Goal: Information Seeking & Learning: Learn about a topic

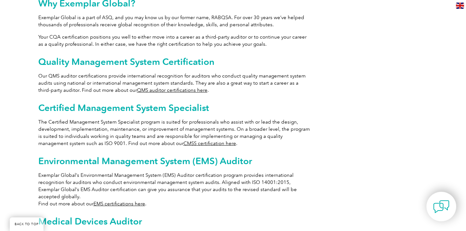
scroll to position [360, 0]
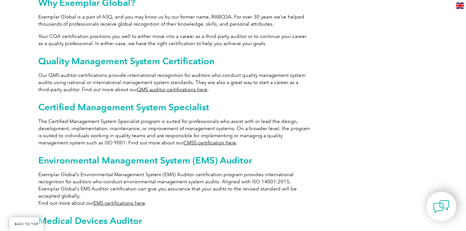
click at [137, 87] on link "QMS auditor certifications here" at bounding box center [172, 90] width 70 height 6
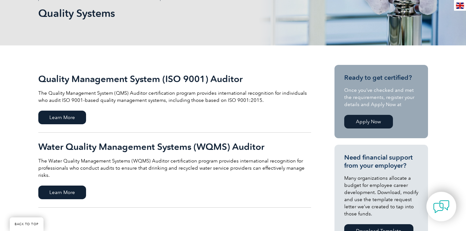
scroll to position [102, 0]
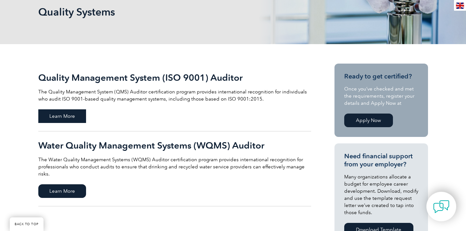
click at [78, 115] on span "Learn More" at bounding box center [62, 116] width 48 height 14
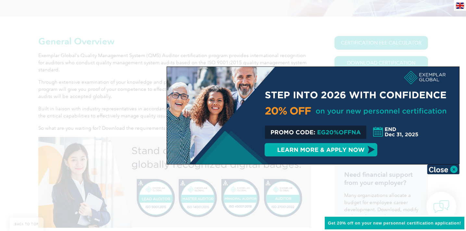
scroll to position [132, 0]
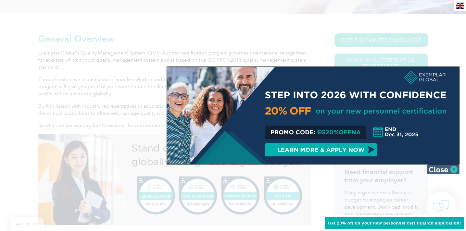
click at [437, 168] on img at bounding box center [443, 170] width 32 height 10
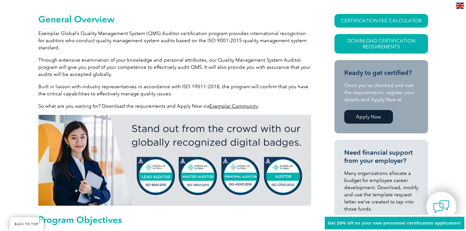
scroll to position [32, 0]
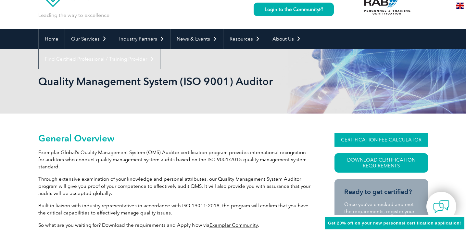
click at [377, 140] on link "CERTIFICATION FEE CALCULATOR" at bounding box center [380, 140] width 93 height 14
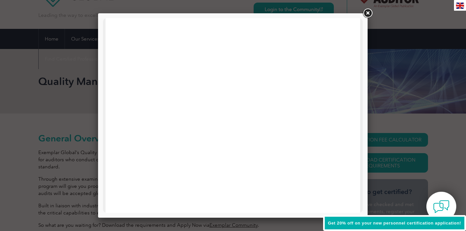
scroll to position [195, 0]
click at [366, 11] on link at bounding box center [367, 13] width 12 height 12
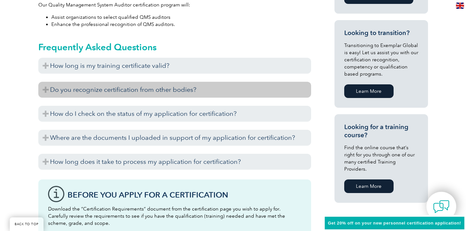
scroll to position [381, 0]
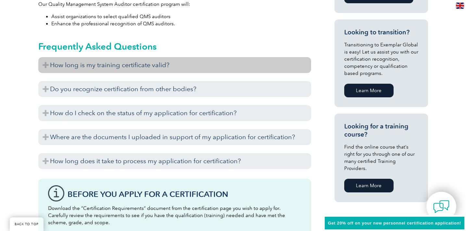
click at [162, 67] on h3 "How long is my training certificate valid?" at bounding box center [174, 65] width 273 height 16
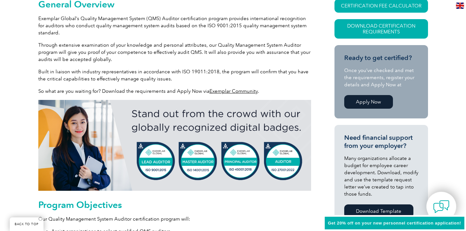
scroll to position [122, 0]
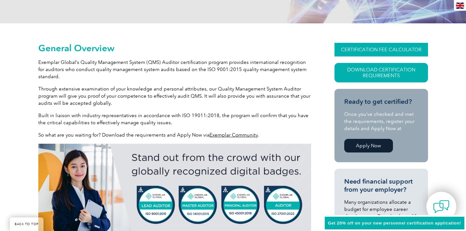
click at [375, 52] on link "CERTIFICATION FEE CALCULATOR" at bounding box center [380, 50] width 93 height 14
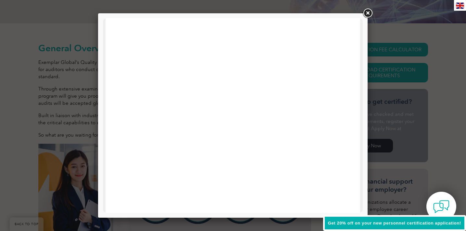
scroll to position [15, 0]
click at [368, 15] on link at bounding box center [367, 13] width 12 height 12
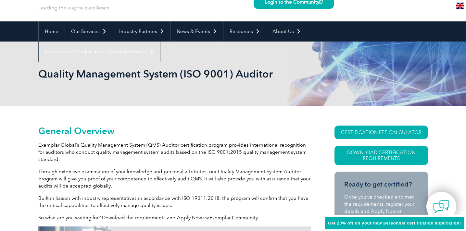
scroll to position [0, 0]
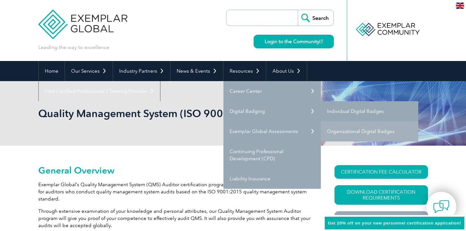
click at [332, 116] on link "Individual Digital Badges" at bounding box center [369, 111] width 97 height 20
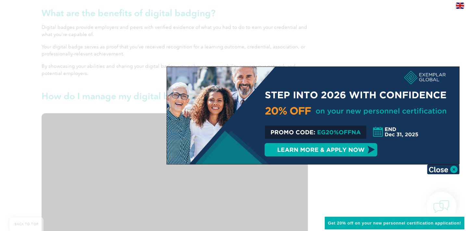
scroll to position [608, 0]
click at [146, 73] on div at bounding box center [233, 115] width 466 height 231
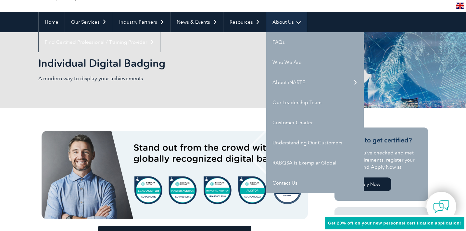
scroll to position [51, 0]
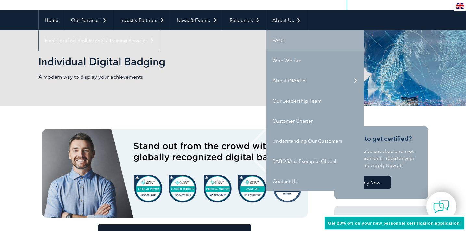
click at [284, 44] on link "FAQs" at bounding box center [314, 40] width 97 height 20
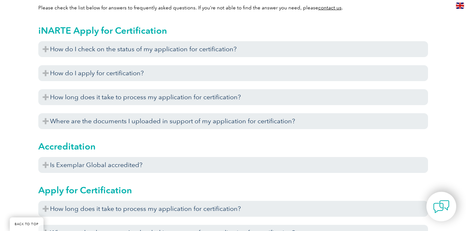
scroll to position [199, 0]
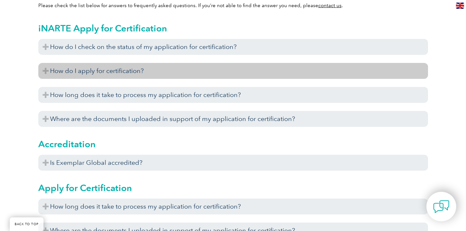
click at [239, 76] on h3 "How do I apply for certification?" at bounding box center [232, 71] width 389 height 16
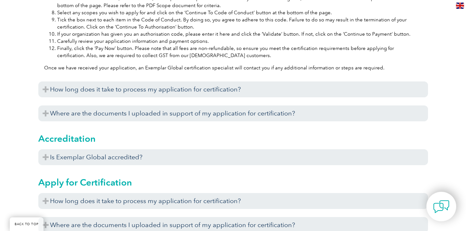
scroll to position [410, 0]
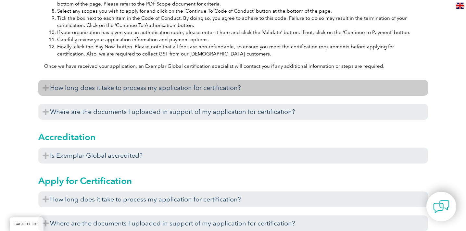
click at [229, 96] on h3 "How long does it take to process my application for certification?" at bounding box center [232, 88] width 389 height 16
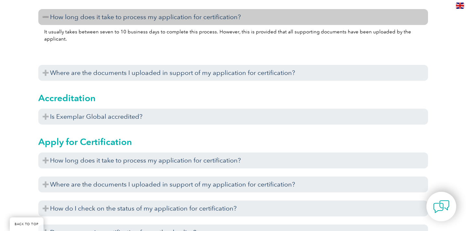
scroll to position [483, 0]
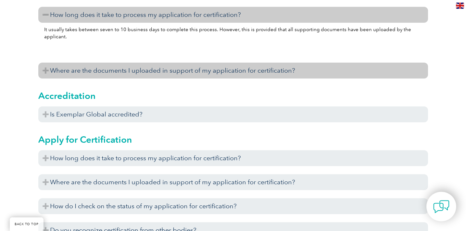
click at [232, 78] on h3 "Where are the documents I uploaded in support of my application for certificati…" at bounding box center [232, 71] width 389 height 16
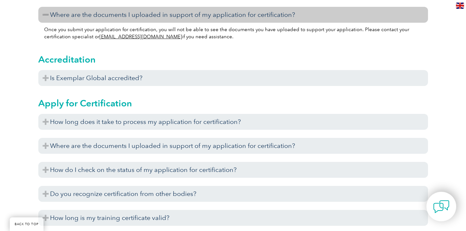
scroll to position [541, 0]
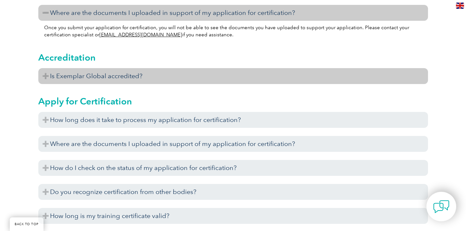
click at [222, 81] on h3 "Is Exemplar Global accredited?" at bounding box center [232, 76] width 389 height 16
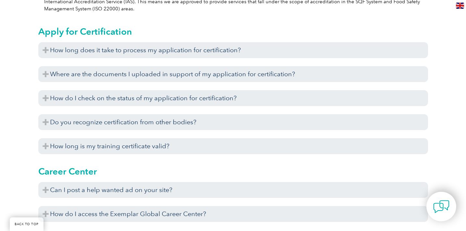
scroll to position [640, 0]
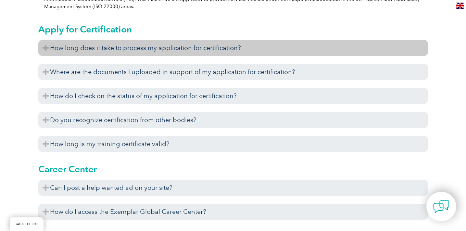
click at [223, 56] on h3 "How long does it take to process my application for certification?" at bounding box center [232, 48] width 389 height 16
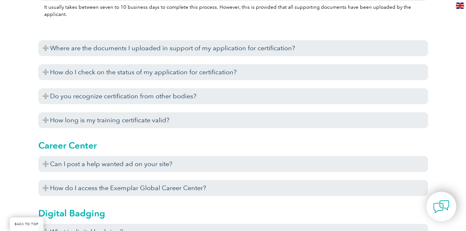
scroll to position [698, 0]
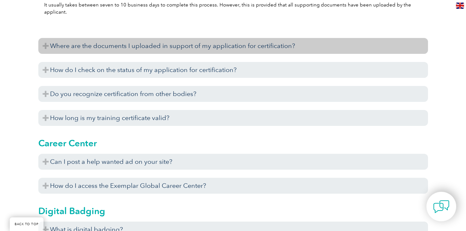
click at [238, 54] on h3 "Where are the documents I uploaded in support of my application for certificati…" at bounding box center [232, 46] width 389 height 16
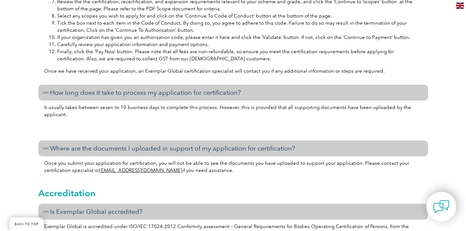
scroll to position [538, 0]
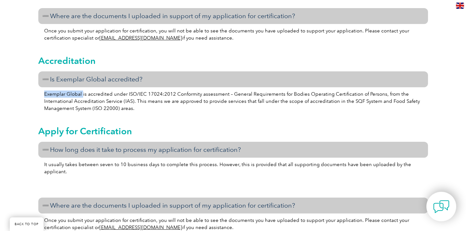
drag, startPoint x: 82, startPoint y: 101, endPoint x: 42, endPoint y: 99, distance: 39.6
click at [42, 99] on div "Exemplar Global is accredited under ISO/IEC 17024:2012 Conformity assessment – …" at bounding box center [232, 102] width 389 height 30
copy p "Exemplar Global"
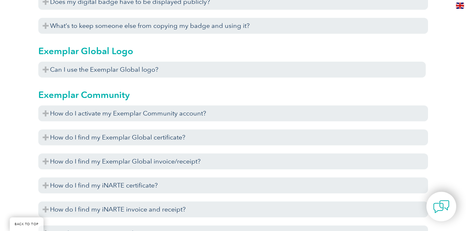
scroll to position [1091, 0]
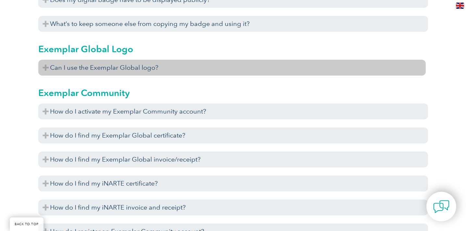
click at [135, 70] on h3 "Can I use the Exemplar Global logo?" at bounding box center [231, 68] width 387 height 16
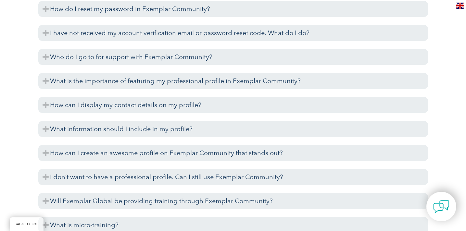
scroll to position [1612, 0]
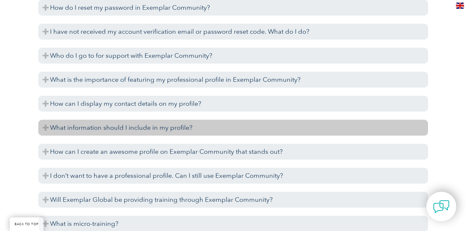
click at [115, 135] on h3 "What information should I include in my profile?" at bounding box center [232, 128] width 389 height 16
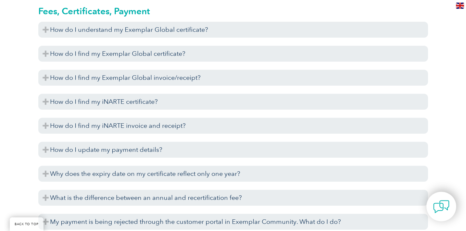
scroll to position [2058, 0]
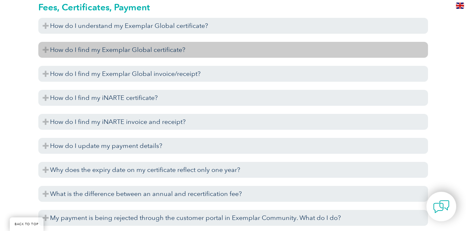
click at [156, 55] on h3 "How do I find my Exemplar Global certificate?" at bounding box center [232, 50] width 389 height 16
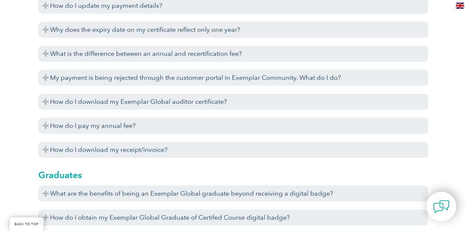
scroll to position [2266, 0]
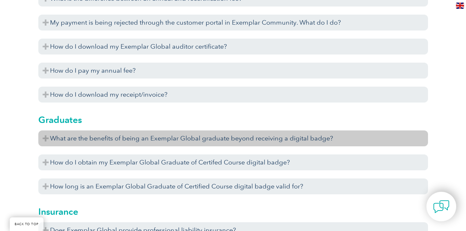
click at [180, 145] on h3 "What are the benefits of being an Exemplar Global graduate beyond receiving a d…" at bounding box center [232, 138] width 389 height 16
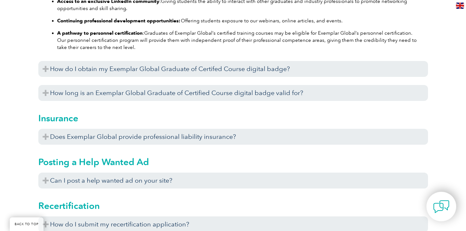
scroll to position [2492, 0]
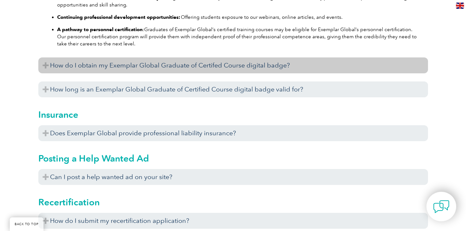
click at [230, 69] on h3 "How do I obtain my Exemplar Global Graduate of Certifed Course digital badge?" at bounding box center [232, 65] width 389 height 16
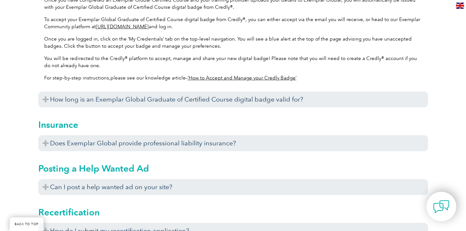
scroll to position [2651, 0]
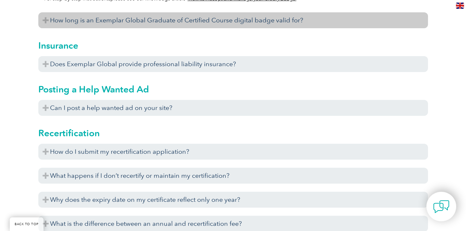
click at [234, 28] on h3 "How long is an Exemplar Global Graduate of Certified Course digital badge valid…" at bounding box center [232, 20] width 389 height 16
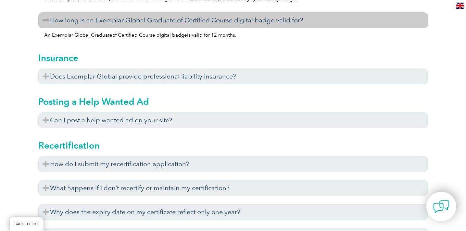
scroll to position [3336, 0]
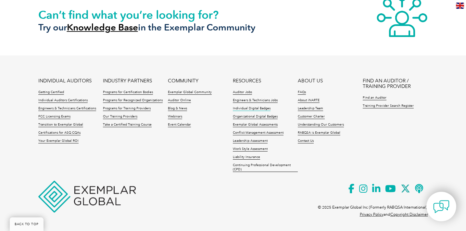
click at [260, 111] on link "Individual Digital Badges" at bounding box center [252, 108] width 38 height 5
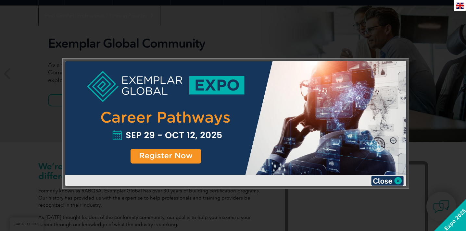
scroll to position [130, 0]
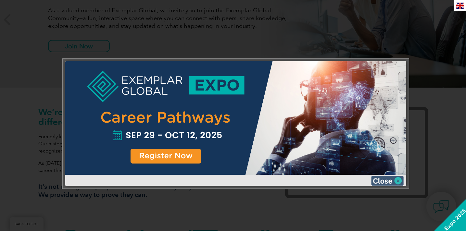
click at [377, 178] on img at bounding box center [387, 181] width 32 height 10
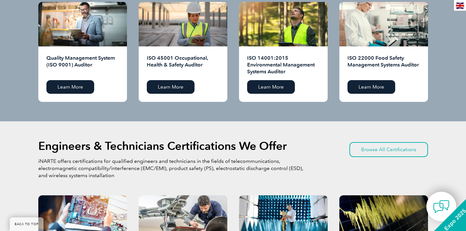
scroll to position [652, 0]
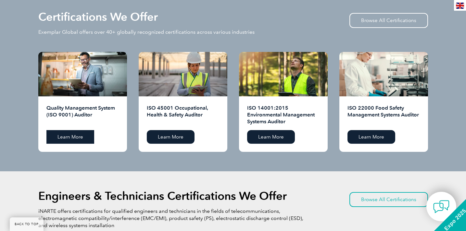
click at [74, 133] on link "Learn More" at bounding box center [70, 137] width 48 height 14
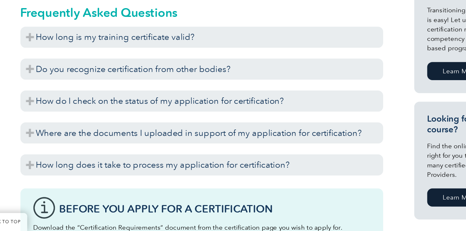
scroll to position [361, 0]
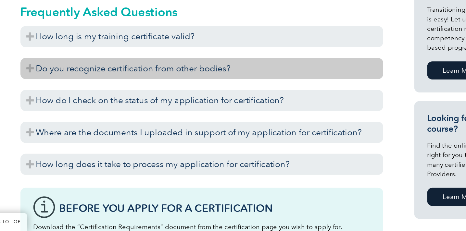
click at [98, 112] on h3 "Do you recognize certification from other bodies?" at bounding box center [174, 109] width 273 height 16
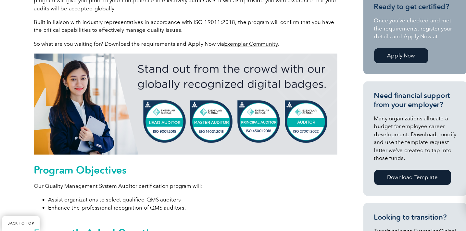
scroll to position [194, 0]
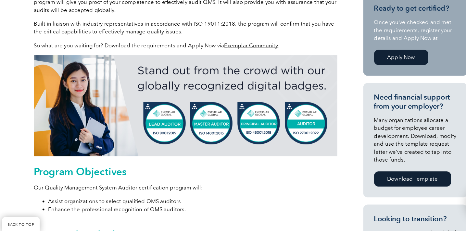
click at [164, 132] on img at bounding box center [174, 117] width 273 height 91
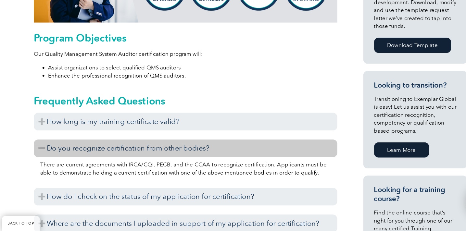
scroll to position [314, 0]
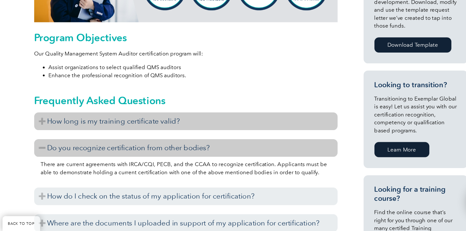
click at [172, 132] on h3 "How long is my training certificate valid?" at bounding box center [174, 132] width 273 height 16
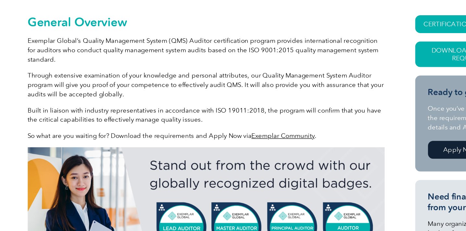
scroll to position [127, 0]
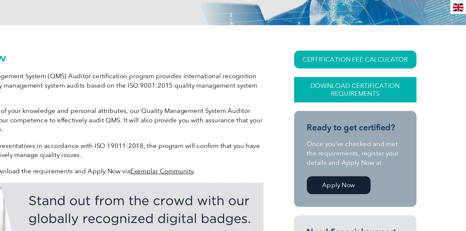
click at [363, 67] on link "Download Certification Requirements" at bounding box center [380, 68] width 93 height 19
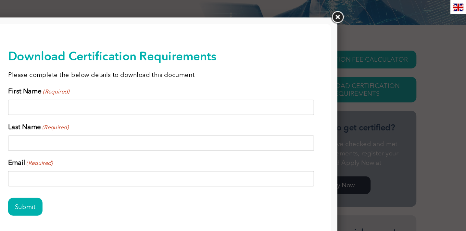
click at [371, 11] on link at bounding box center [367, 13] width 12 height 12
